Goal: Entertainment & Leisure: Consume media (video, audio)

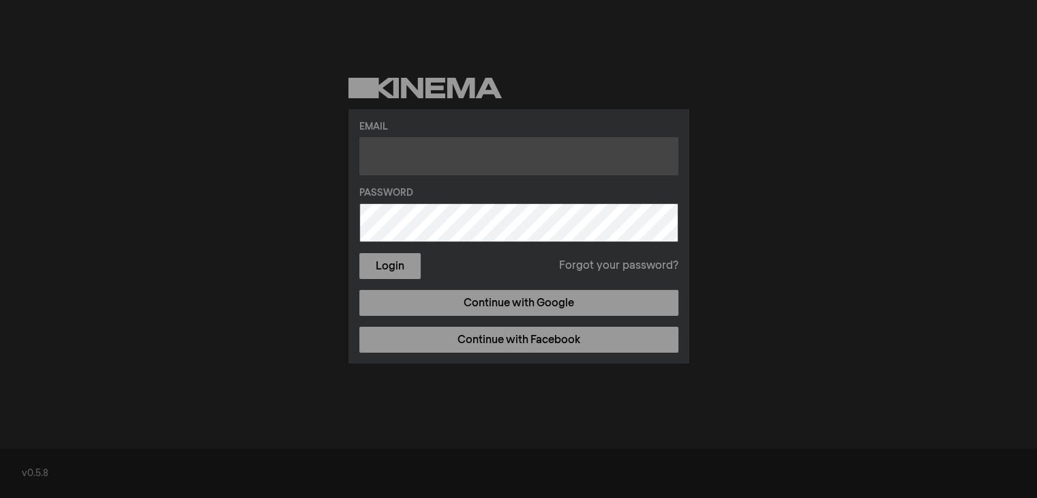
click at [464, 151] on input "text" at bounding box center [518, 156] width 319 height 38
paste input "[EMAIL_ADDRESS][DOMAIN_NAME]"
type input "[EMAIL_ADDRESS][DOMAIN_NAME]"
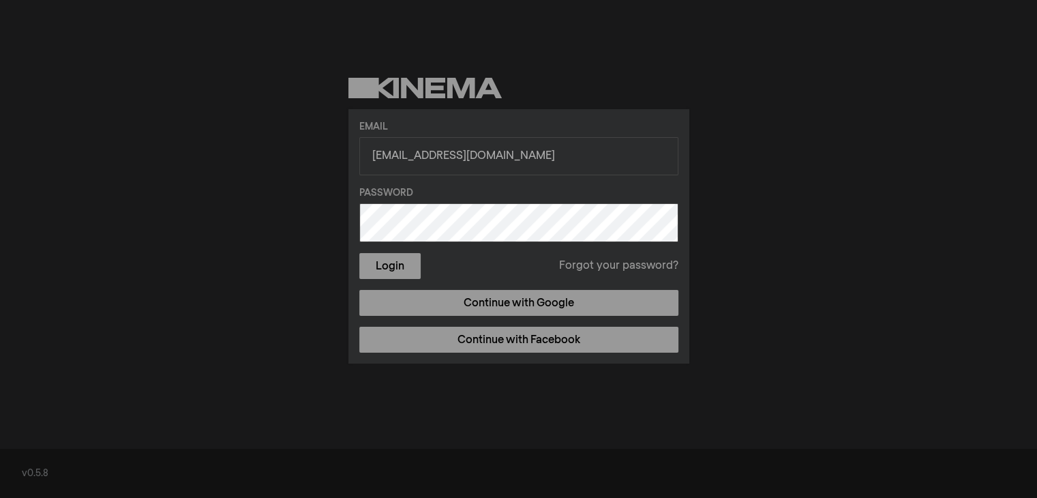
click at [404, 282] on div "Email [EMAIL_ADDRESS][DOMAIN_NAME] Password Login Forgot your password? Continu…" at bounding box center [518, 236] width 341 height 254
click at [406, 271] on button "Login" at bounding box center [389, 266] width 61 height 26
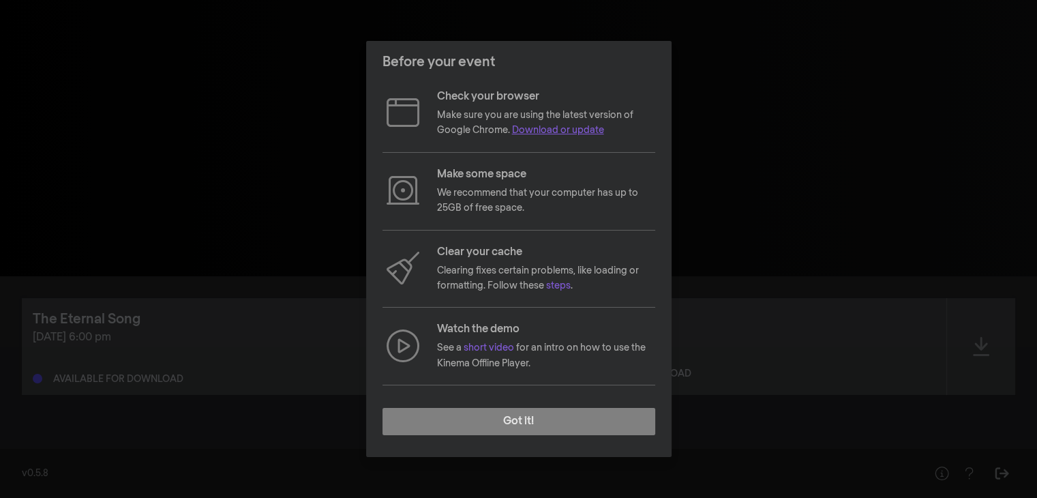
click at [571, 126] on link "Download or update" at bounding box center [558, 130] width 92 height 10
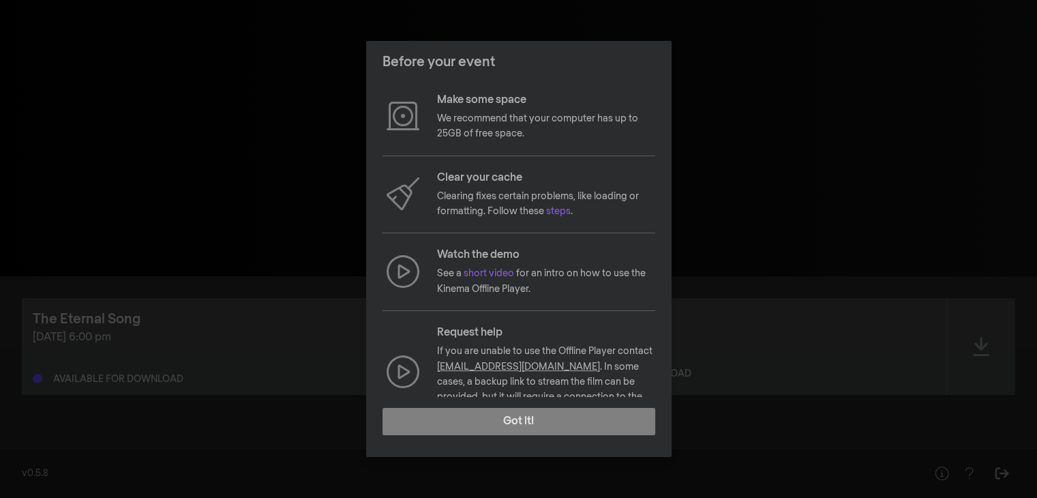
scroll to position [102, 0]
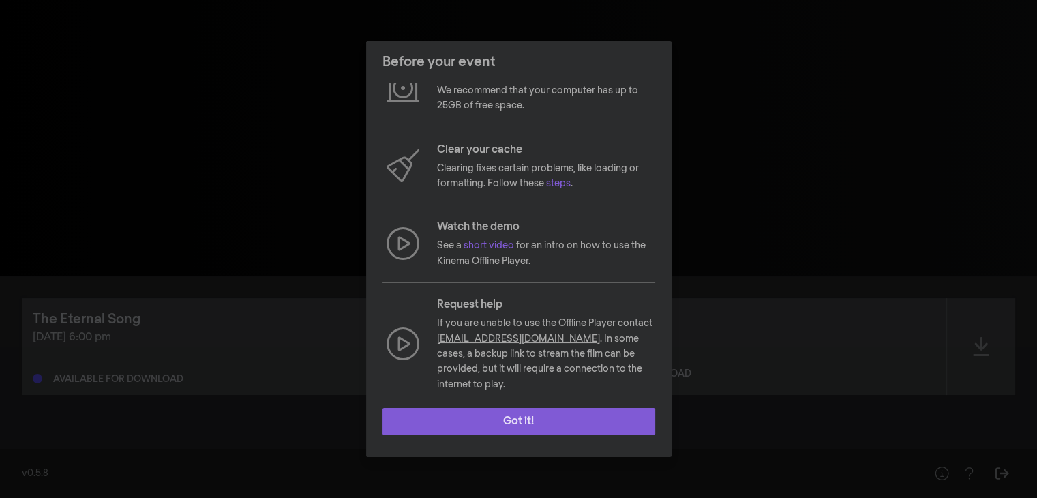
click at [526, 423] on button "Got it!" at bounding box center [518, 421] width 273 height 27
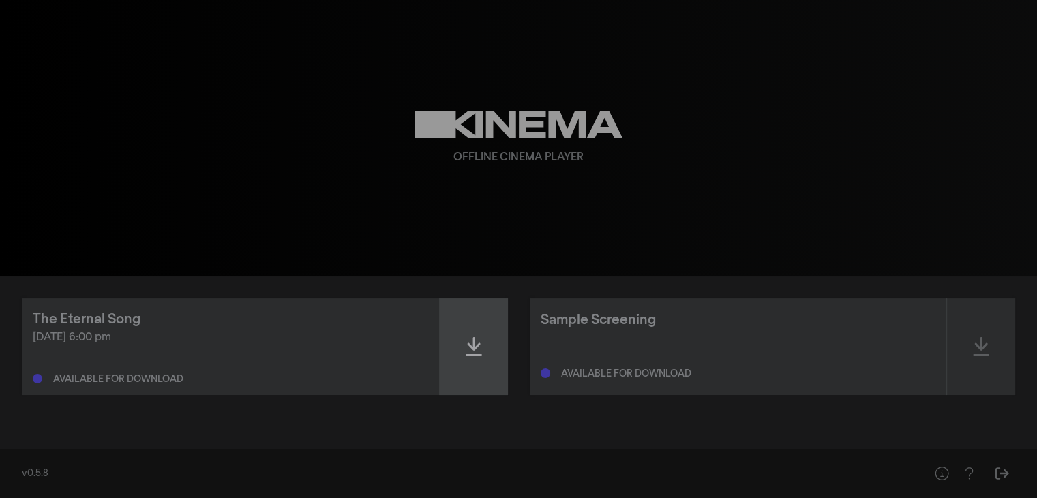
click at [484, 363] on div at bounding box center [474, 346] width 68 height 97
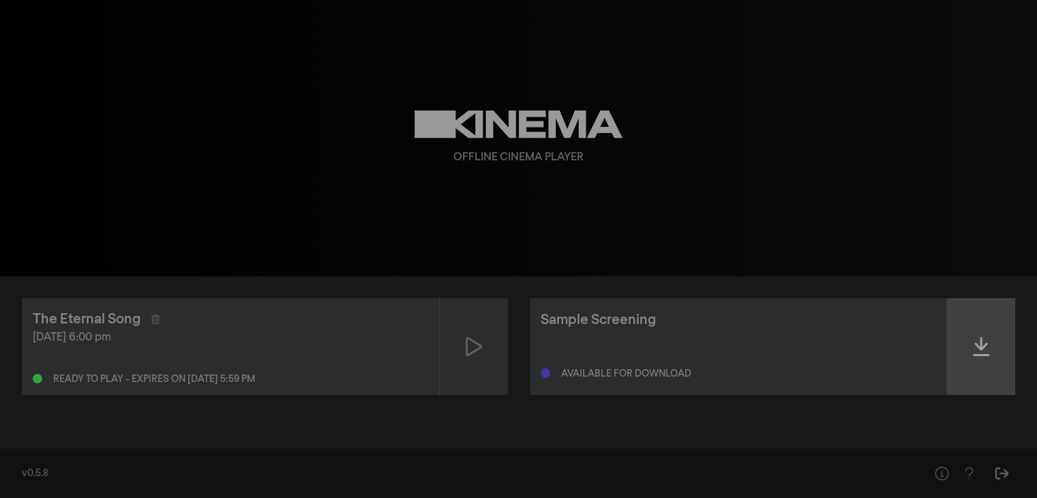
click at [995, 361] on div at bounding box center [981, 346] width 68 height 97
click at [975, 350] on icon at bounding box center [981, 346] width 16 height 22
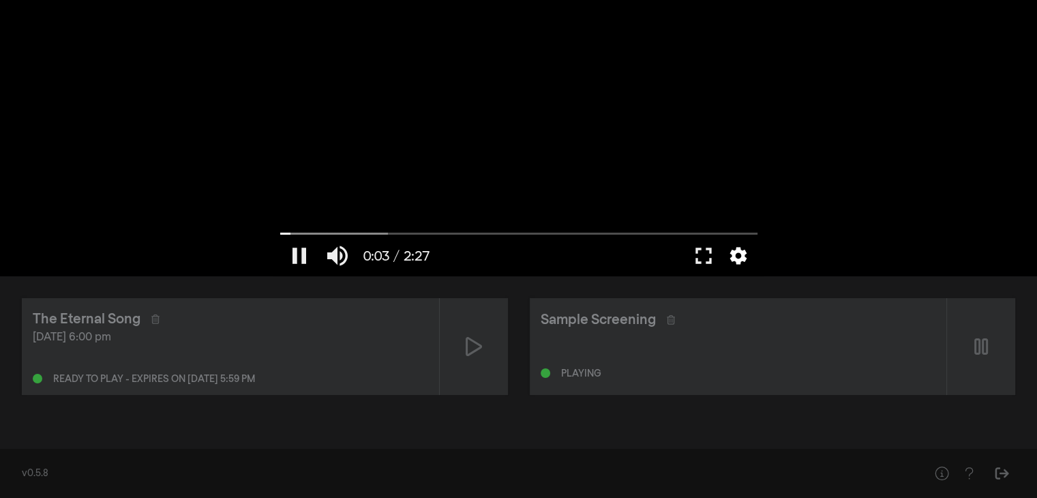
click at [739, 257] on button "settings" at bounding box center [738, 255] width 31 height 41
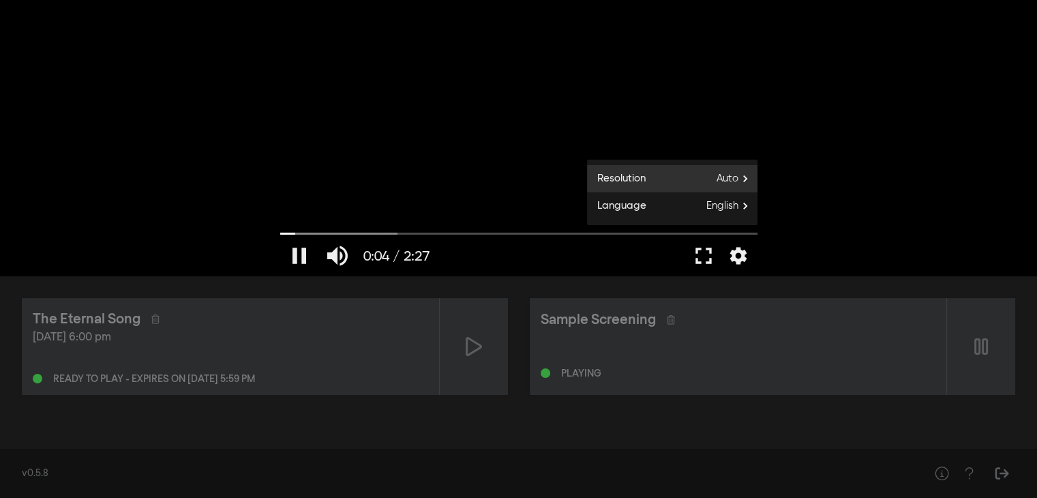
click at [721, 170] on span "Auto" at bounding box center [736, 178] width 41 height 20
click at [717, 187] on button "1080p" at bounding box center [672, 189] width 170 height 20
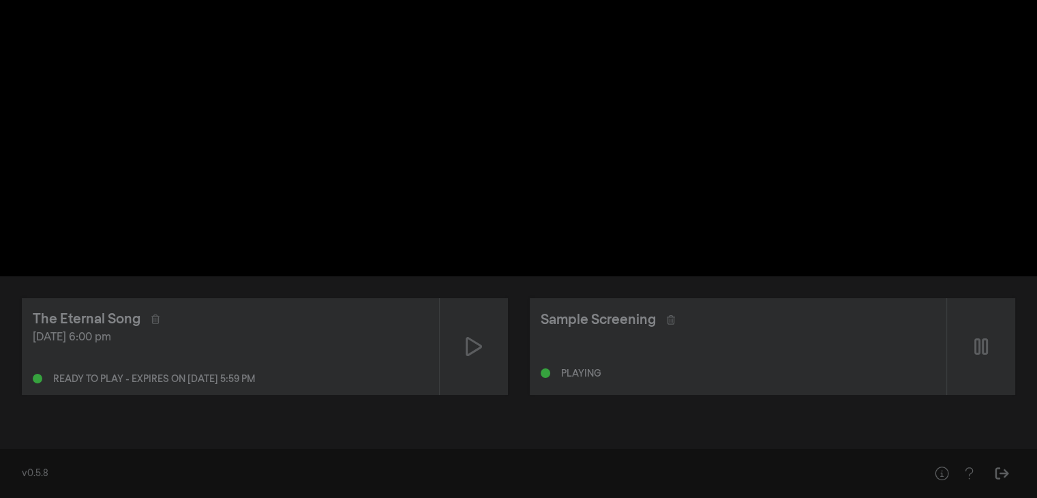
click at [743, 257] on button "settings" at bounding box center [738, 255] width 31 height 41
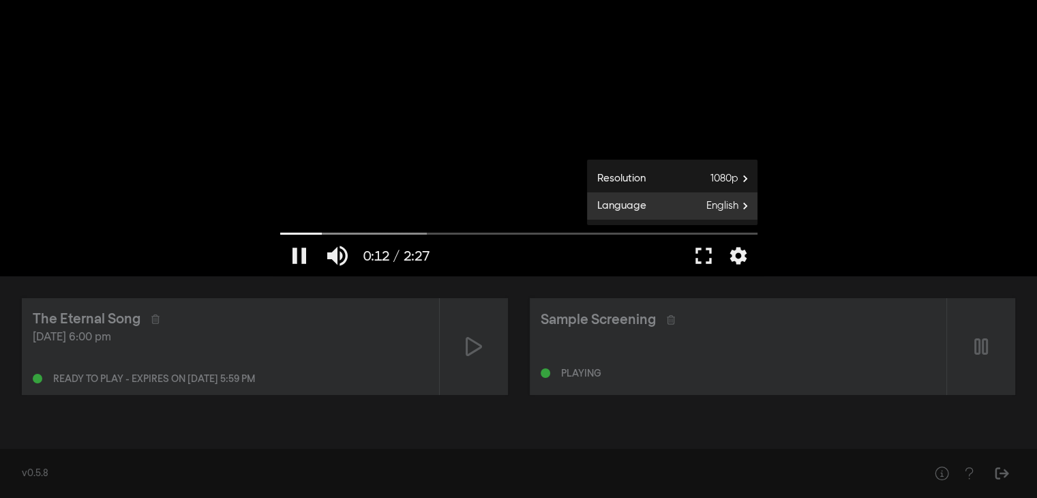
click at [731, 213] on span "English" at bounding box center [731, 206] width 51 height 20
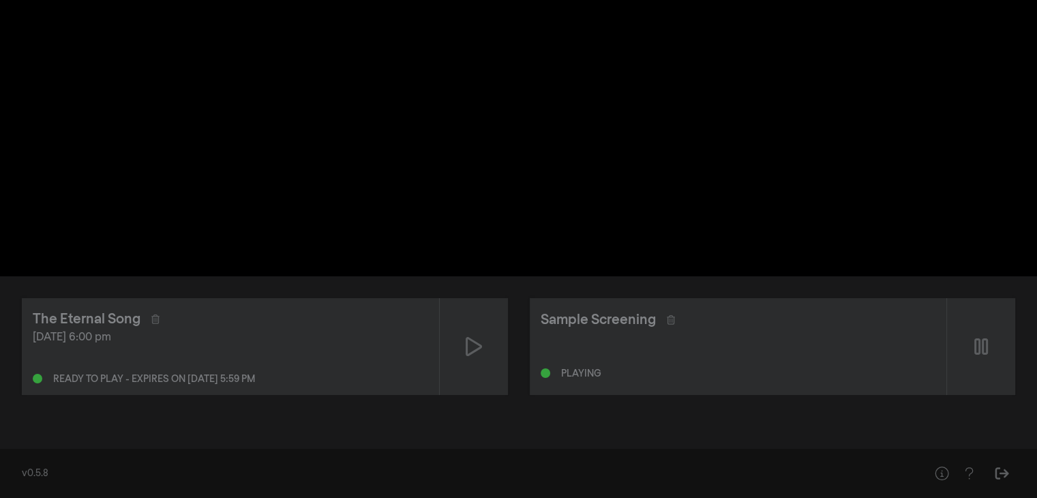
click at [812, 198] on div "pause 0:13 / 2:27 volume_up fullscreen settings closed_caption Captions Off set…" at bounding box center [518, 138] width 1037 height 276
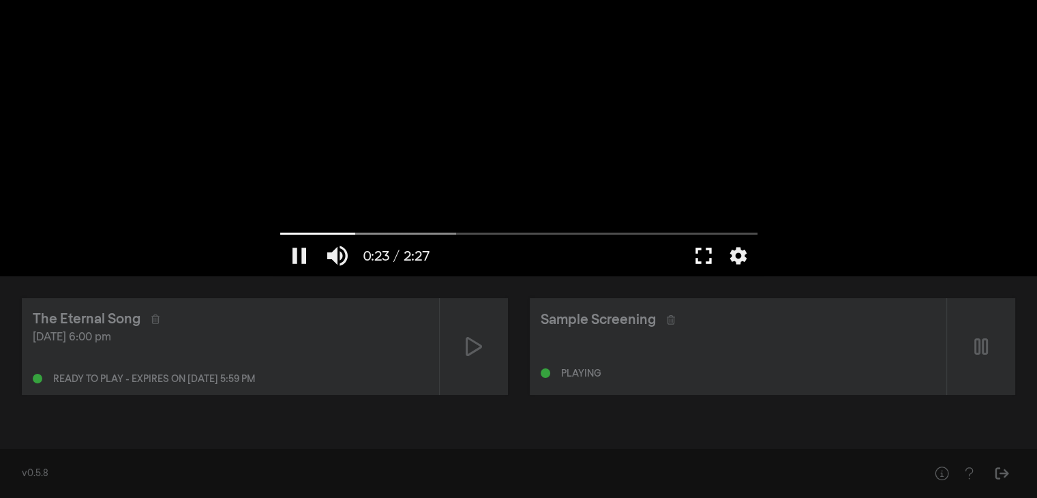
click at [706, 256] on button "fullscreen" at bounding box center [703, 255] width 38 height 41
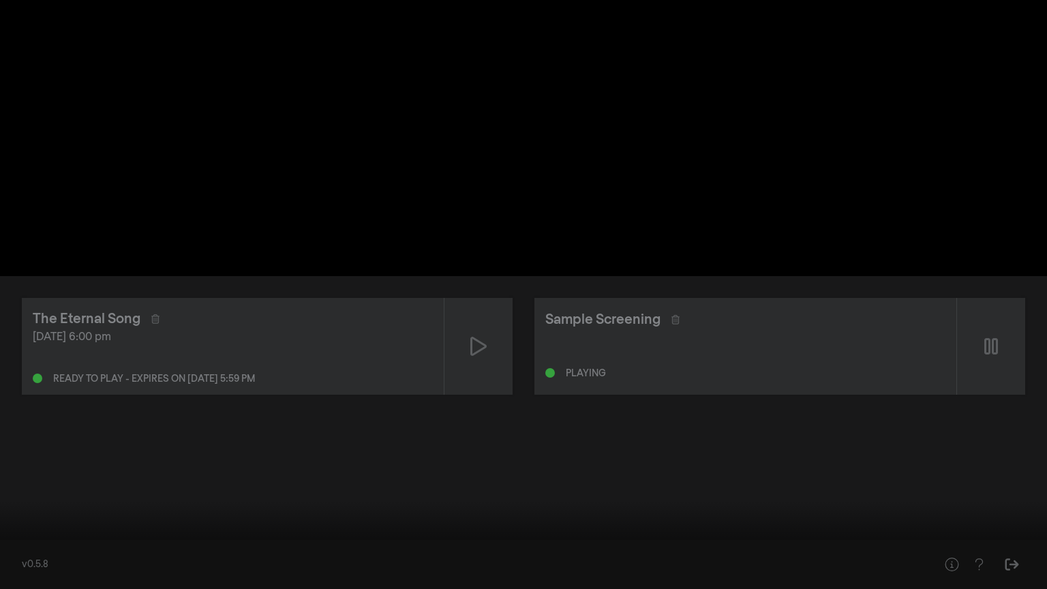
click at [986, 497] on button "fullscreen_exit" at bounding box center [986, 568] width 38 height 41
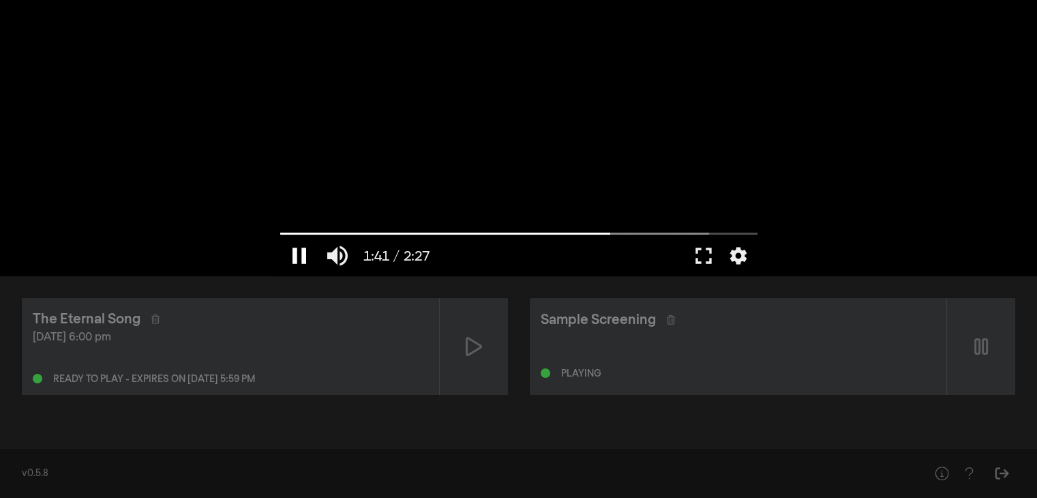
click at [297, 262] on button "pause" at bounding box center [299, 255] width 38 height 41
click at [210, 337] on div "[DATE] 6:00 pm" at bounding box center [230, 337] width 395 height 16
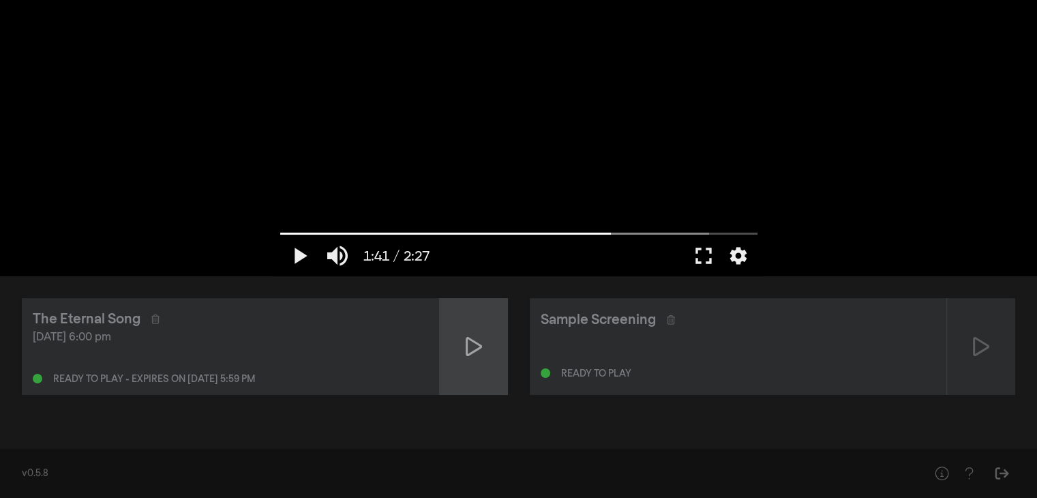
click at [462, 346] on div at bounding box center [474, 346] width 68 height 97
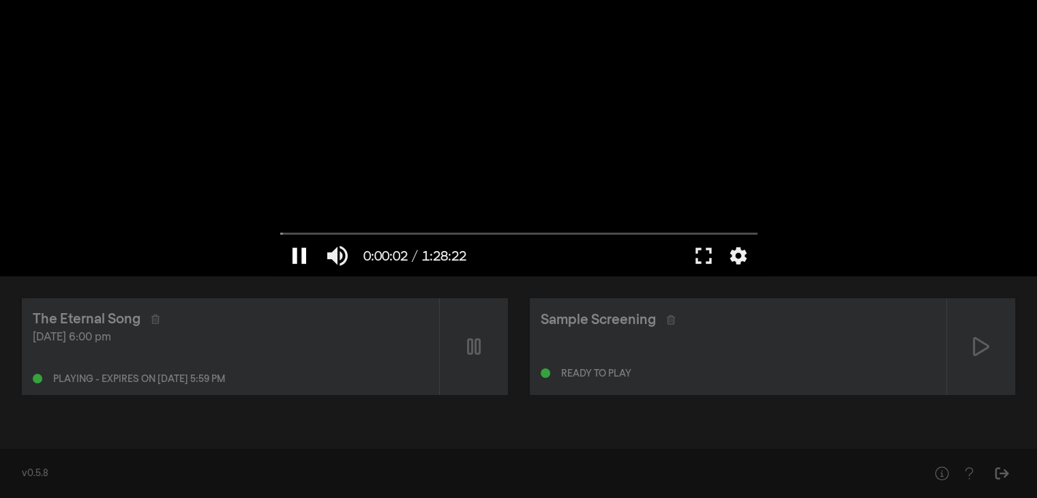
click at [297, 254] on button "pause" at bounding box center [299, 255] width 38 height 41
drag, startPoint x: 284, startPoint y: 232, endPoint x: 244, endPoint y: 232, distance: 40.2
type input "0"
click at [280, 232] on input "Seek" at bounding box center [518, 234] width 477 height 8
click at [715, 245] on button "fullscreen" at bounding box center [703, 255] width 38 height 41
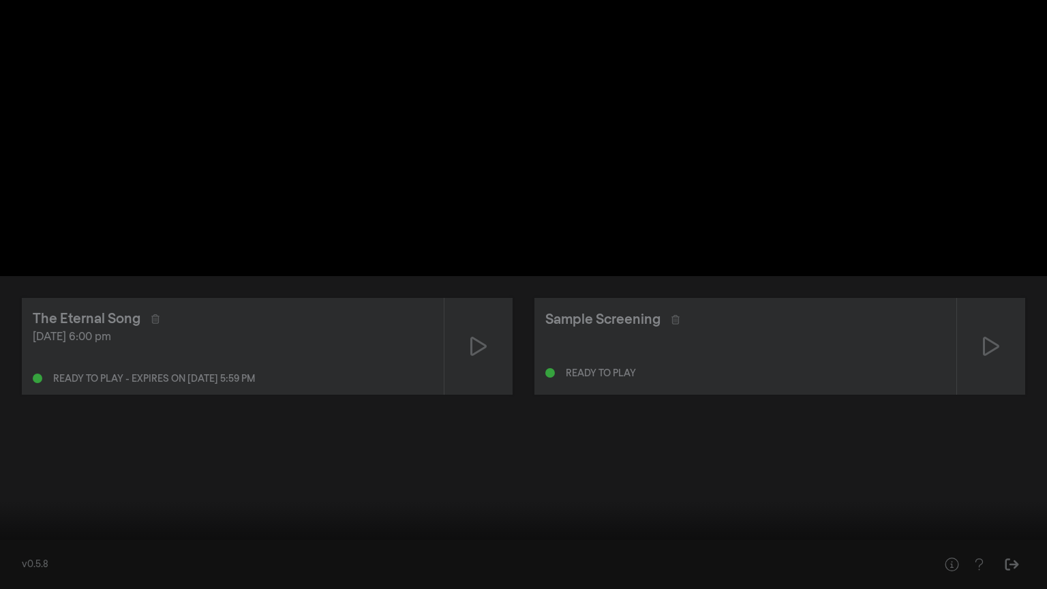
click at [979, 497] on button "fullscreen_exit" at bounding box center [986, 568] width 38 height 41
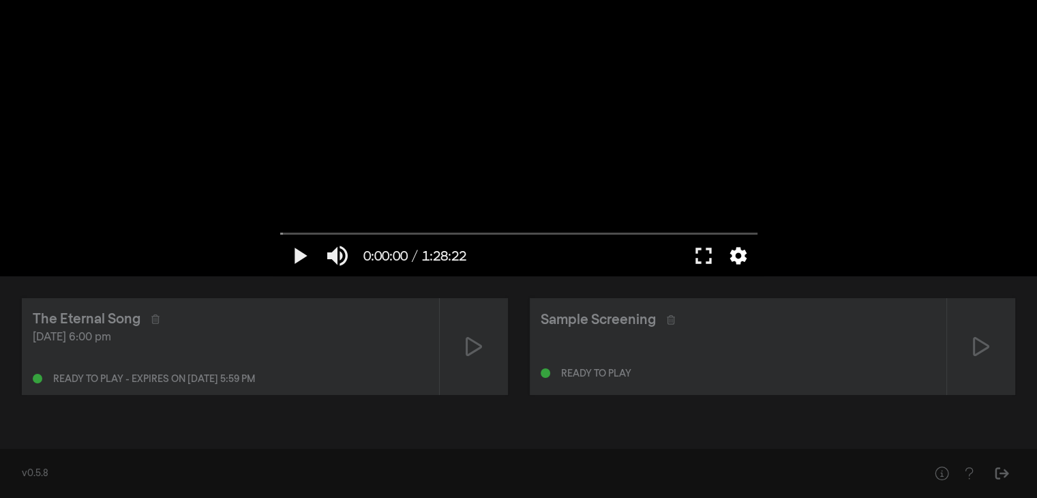
click at [736, 253] on button "settings" at bounding box center [738, 255] width 31 height 41
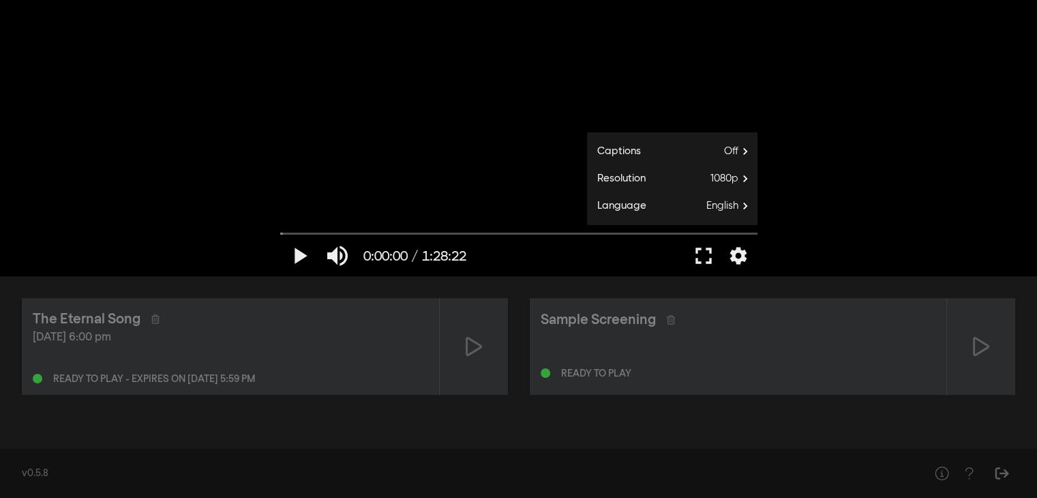
click at [881, 194] on div "play_arrow 0:00:00 / 1:28:22 volume_up fullscreen settings closed_caption Capti…" at bounding box center [518, 138] width 1037 height 276
